Goal: Use online tool/utility

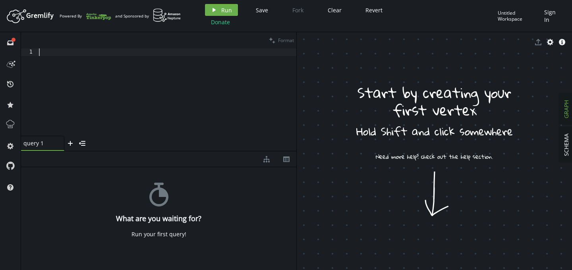
click at [122, 63] on div at bounding box center [166, 100] width 259 height 103
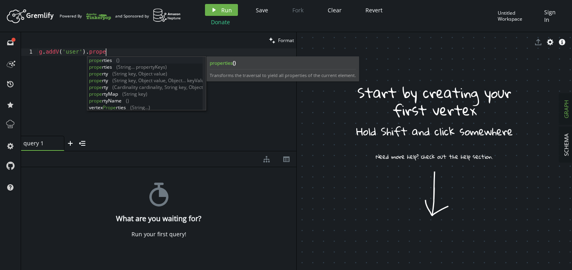
scroll to position [0, 70]
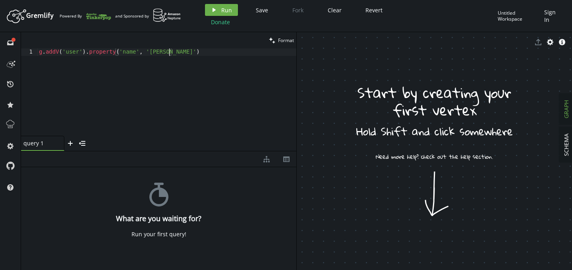
type textarea "g.addV('user').property('name', '[PERSON_NAME]')"
click at [189, 48] on div "clean Format" at bounding box center [159, 40] width 276 height 16
click at [187, 54] on div "g . addV ( 'user' ) . property ( 'name' , '[PERSON_NAME]' )" at bounding box center [166, 100] width 259 height 103
click at [225, 15] on button "play Run" at bounding box center [221, 10] width 33 height 12
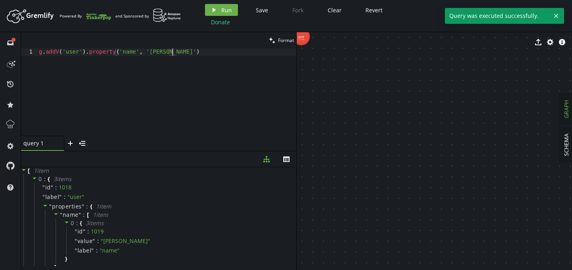
click at [201, 74] on div "g . addV ( 'user' ) . property ( 'name' , '[PERSON_NAME]' )" at bounding box center [166, 100] width 259 height 103
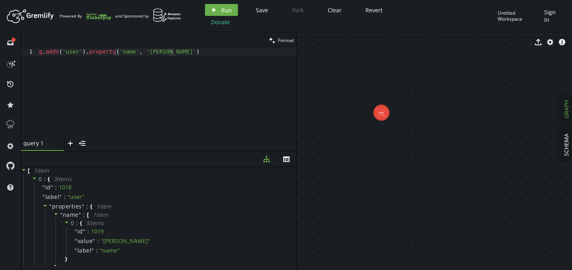
drag, startPoint x: 331, startPoint y: 52, endPoint x: 426, endPoint y: 129, distance: 122.1
click at [211, 52] on div "g . addV ( 'user' ) . property ( 'name' , '[PERSON_NAME]' )" at bounding box center [166, 100] width 259 height 103
type textarea "g.addV('user').property('name', '[PERSON_NAME]')"
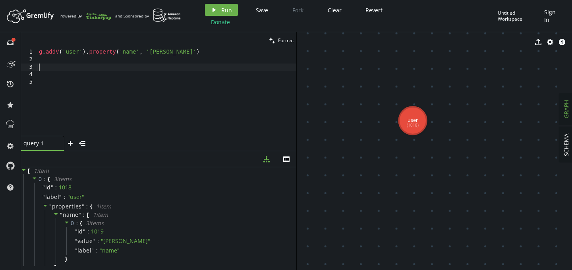
paste textarea "g.addV('user').property('name', '[PERSON_NAME]')"
type textarea "g.addV('user').property('name', '[PERSON_NAME]')"
paste textarea "g.addV('user').property('name', '[PERSON_NAME]')"
type textarea "g.addV('user').property('name', '[PERSON_NAME]')"
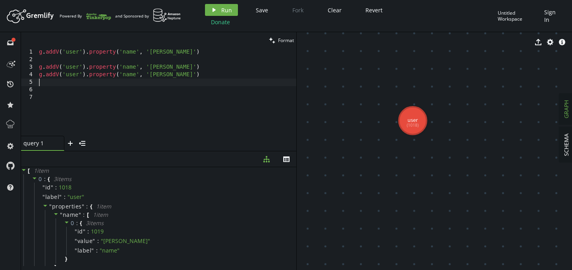
paste textarea "g.addV('user').property('name', '[PERSON_NAME]')"
click at [156, 67] on div "g . addV ( 'user' ) . property ( 'name' , '[PERSON_NAME]' ) g . addV ( 'user' )…" at bounding box center [166, 100] width 259 height 103
click at [194, 82] on div "g . addV ( 'user' ) . property ( 'name' , '[PERSON_NAME]' ) g . addV ( 'user' )…" at bounding box center [166, 100] width 259 height 103
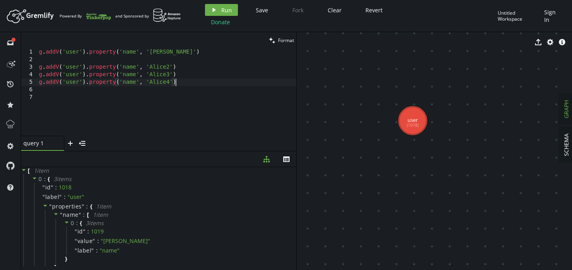
drag, startPoint x: 194, startPoint y: 82, endPoint x: 156, endPoint y: 81, distance: 37.8
click at [156, 81] on div "g . addV ( 'user' ) . property ( 'name' , '[PERSON_NAME]' ) g . addV ( 'user' )…" at bounding box center [166, 100] width 259 height 103
click at [176, 69] on div "g . addV ( 'user' ) . property ( 'name' , '[PERSON_NAME]' ) g . addV ( 'user' )…" at bounding box center [166, 100] width 259 height 103
click at [226, 10] on span "Run" at bounding box center [226, 10] width 11 height 8
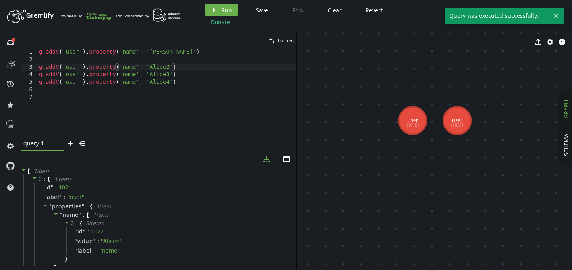
click at [185, 73] on div "g . addV ( 'user' ) . property ( 'name' , '[PERSON_NAME]' ) g . addV ( 'user' )…" at bounding box center [166, 100] width 259 height 103
click at [221, 9] on span "Run" at bounding box center [226, 10] width 11 height 8
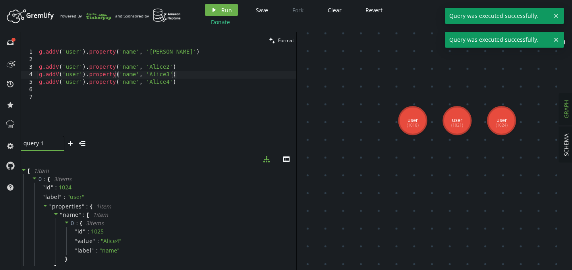
type textarea "g.addV('user').property('name', 'Alice4')"
click at [189, 83] on div "g . addV ( 'user' ) . property ( 'name' , '[PERSON_NAME]' ) g . addV ( 'user' )…" at bounding box center [166, 100] width 259 height 103
click at [224, 6] on span "Run" at bounding box center [226, 10] width 11 height 8
